Goal: Transaction & Acquisition: Purchase product/service

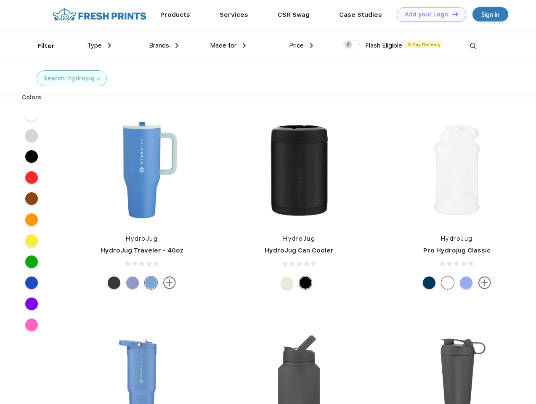
scroll to position [0, 0]
click at [428, 14] on link "Add your Logo Design Tool" at bounding box center [431, 14] width 69 height 15
click at [40, 46] on div "Filter" at bounding box center [45, 46] width 17 height 10
click at [99, 45] on span "Type" at bounding box center [94, 46] width 15 height 8
click at [164, 45] on span "Brands" at bounding box center [159, 46] width 20 height 8
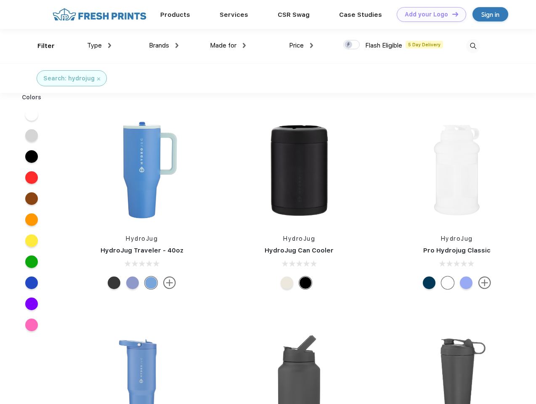
click at [228, 45] on span "Made for" at bounding box center [223, 46] width 27 height 8
click at [301, 45] on span "Price" at bounding box center [296, 46] width 15 height 8
click at [352, 45] on div at bounding box center [351, 44] width 16 height 9
click at [349, 45] on input "checkbox" at bounding box center [345, 42] width 5 height 5
click at [473, 46] on img at bounding box center [473, 46] width 14 height 14
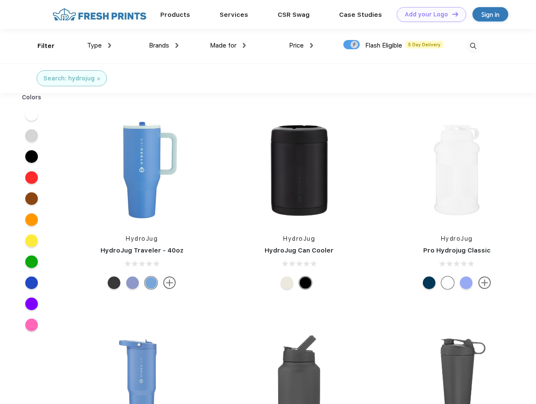
click at [32, 114] on div at bounding box center [32, 114] width 32 height 21
click at [32, 135] on div at bounding box center [32, 135] width 32 height 21
